Goal: Information Seeking & Learning: Find specific page/section

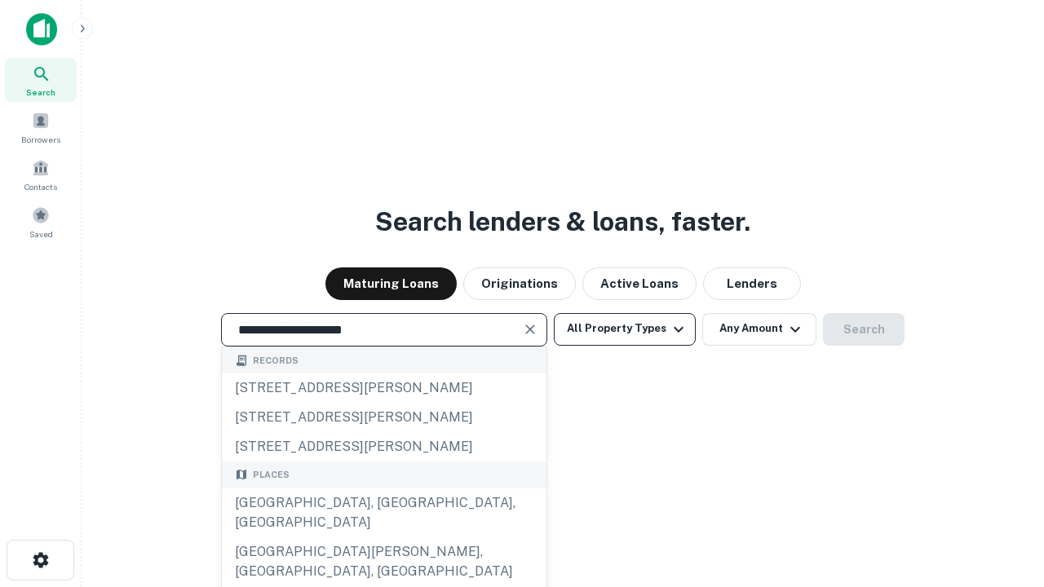
click at [383, 537] on div "[GEOGRAPHIC_DATA], [GEOGRAPHIC_DATA], [GEOGRAPHIC_DATA]" at bounding box center [384, 513] width 325 height 49
click at [625, 329] on button "All Property Types" at bounding box center [625, 329] width 142 height 33
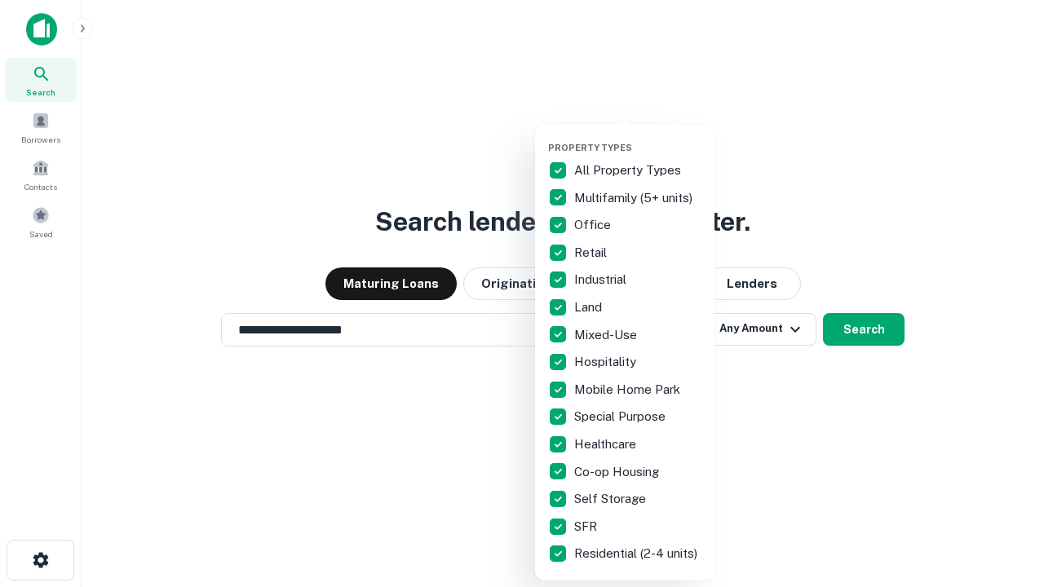
type input "**********"
click at [638, 137] on button "button" at bounding box center [637, 137] width 179 height 1
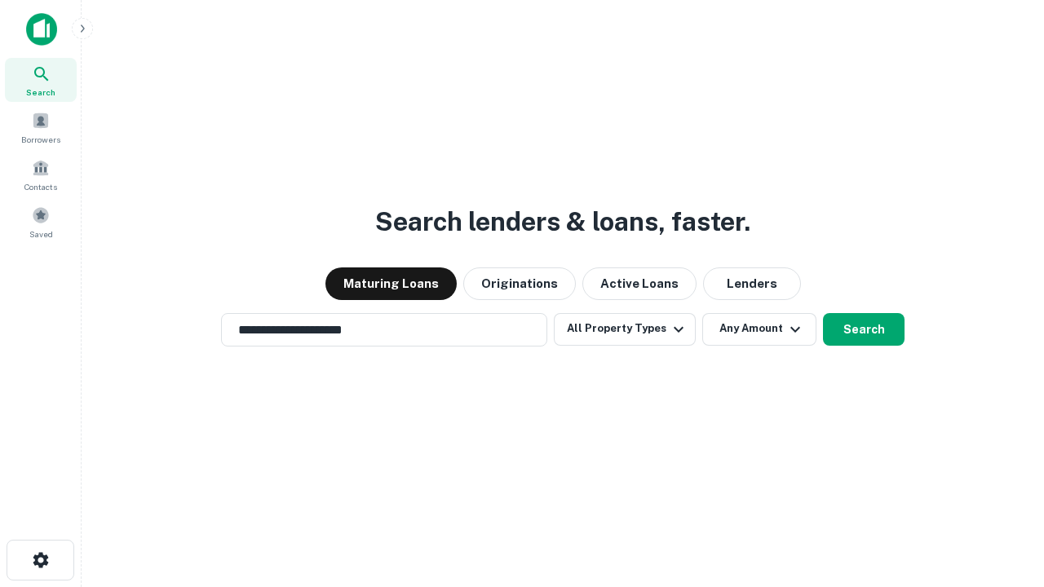
scroll to position [25, 0]
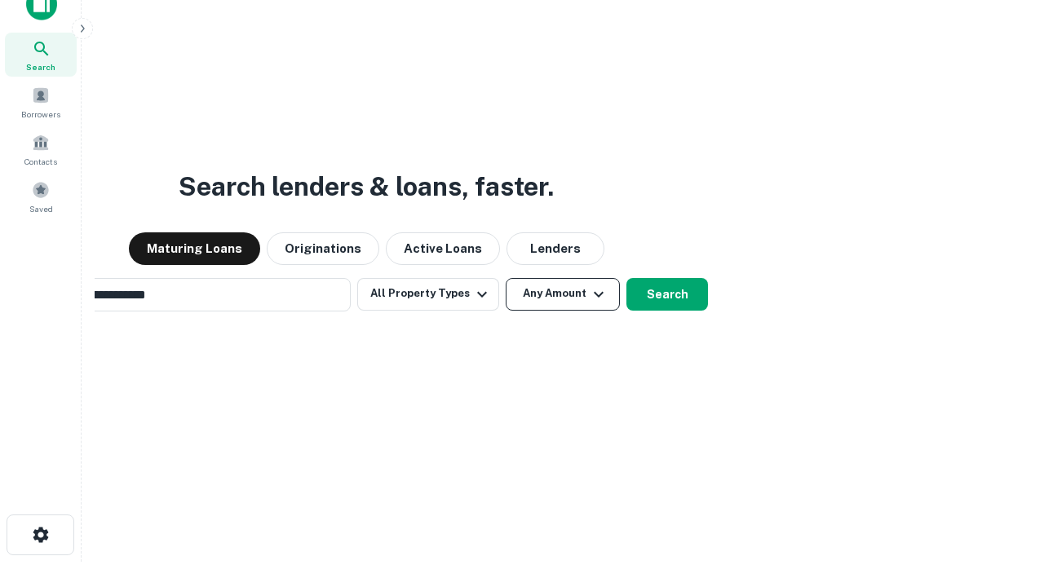
click at [506, 278] on button "Any Amount" at bounding box center [563, 294] width 114 height 33
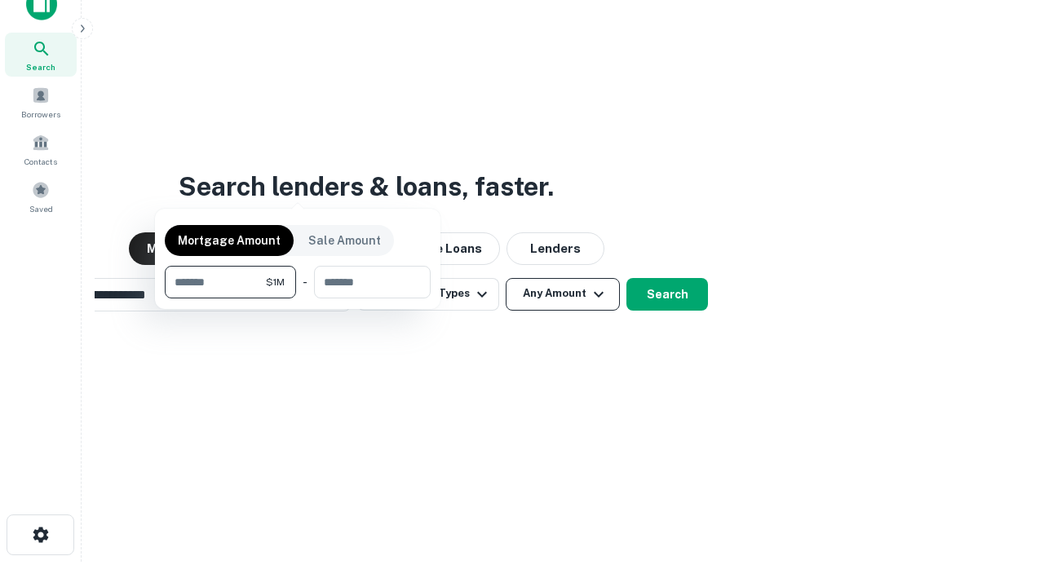
scroll to position [26, 0]
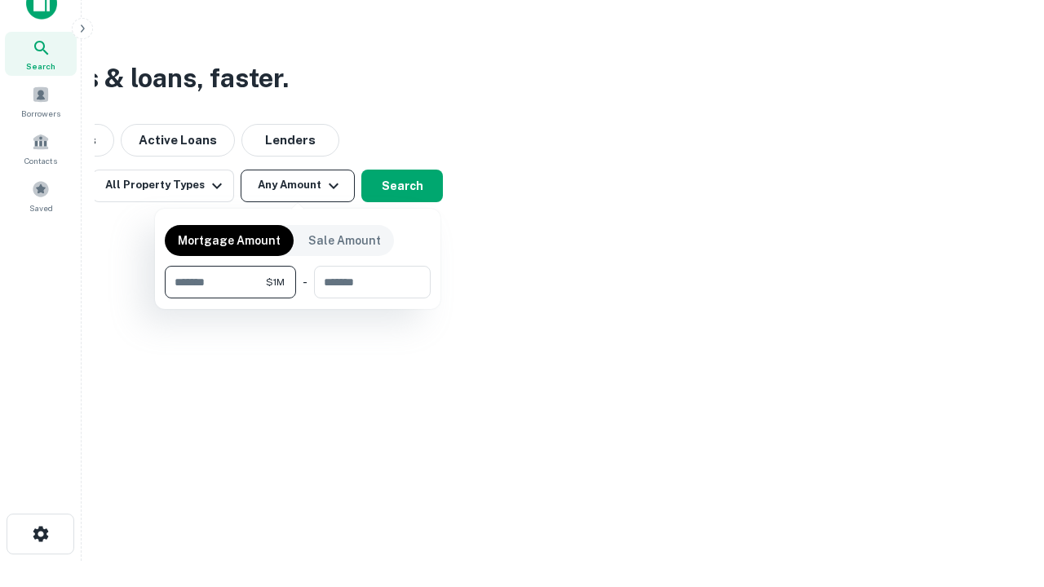
type input "*******"
click at [298, 299] on button "button" at bounding box center [298, 299] width 266 height 1
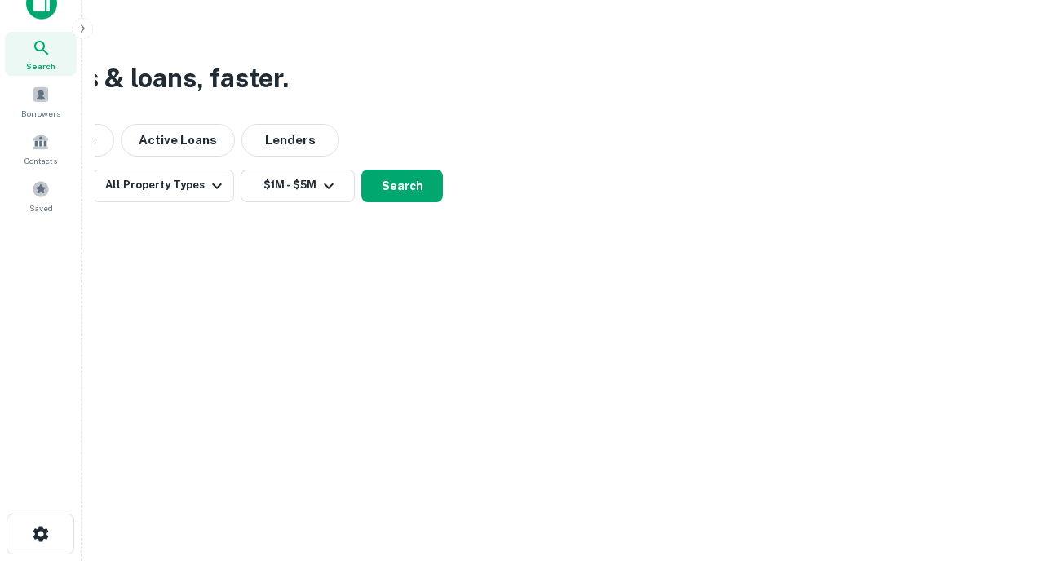
scroll to position [25, 0]
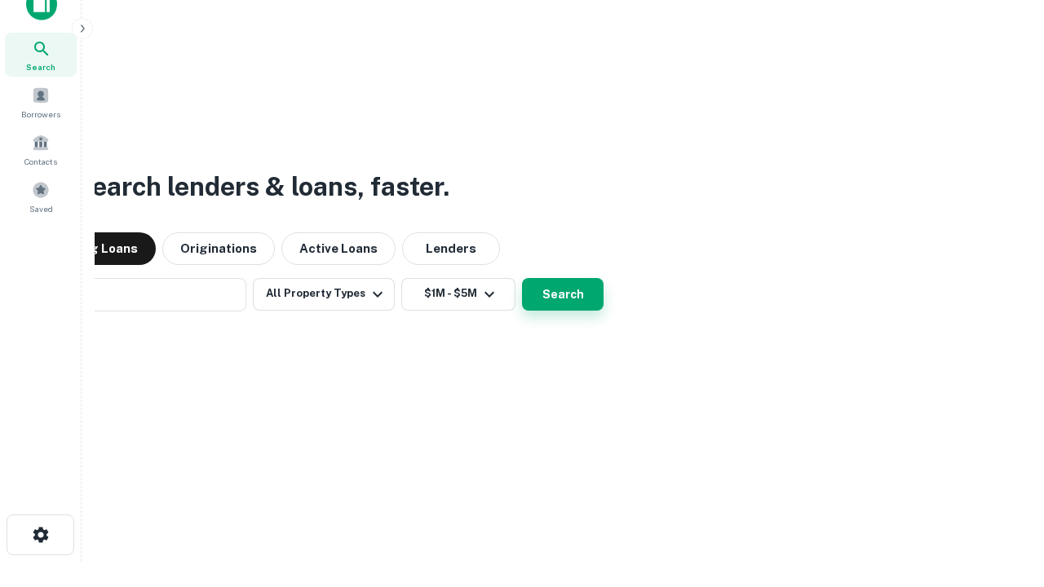
click at [522, 278] on button "Search" at bounding box center [563, 294] width 82 height 33
